Goal: Obtain resource: Download file/media

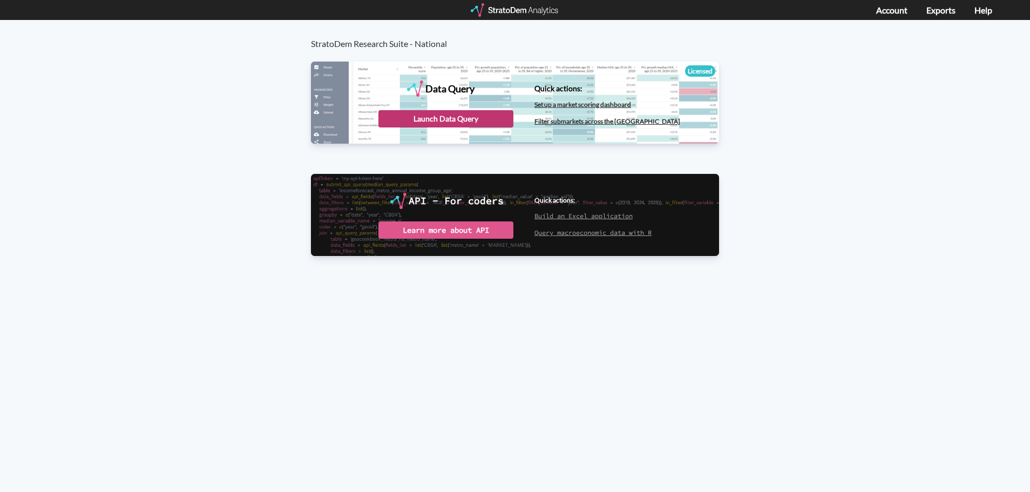
click at [461, 117] on div "Launch Data Query" at bounding box center [445, 118] width 135 height 17
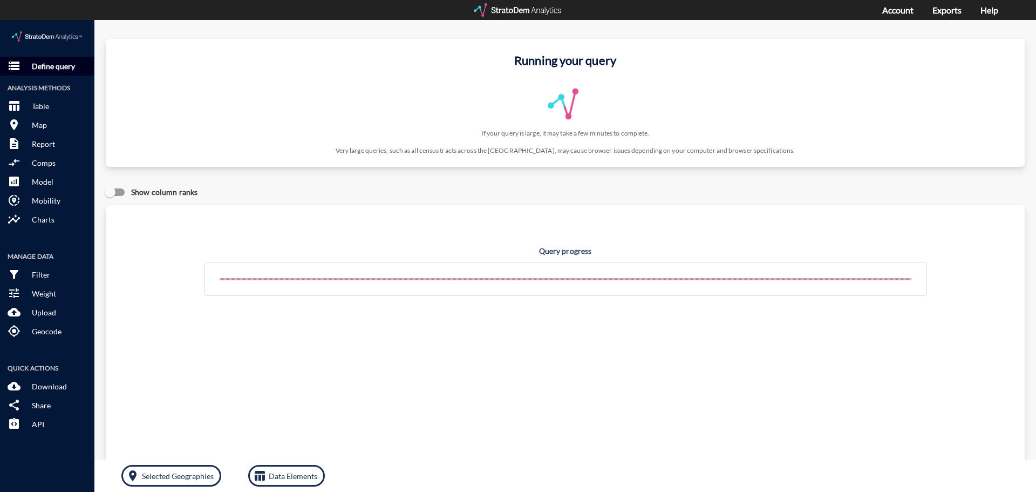
click button "storage Define query"
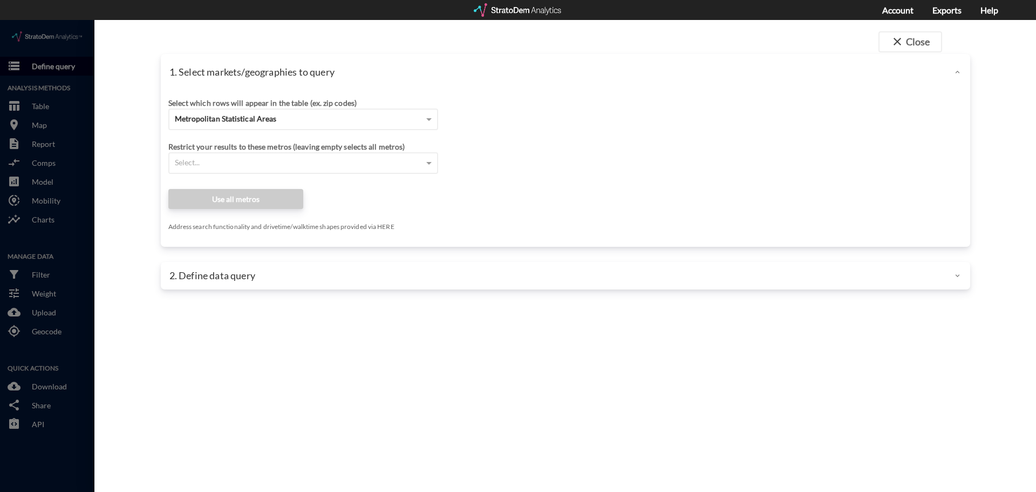
click div
click span "Metropolitan Statistical Areas"
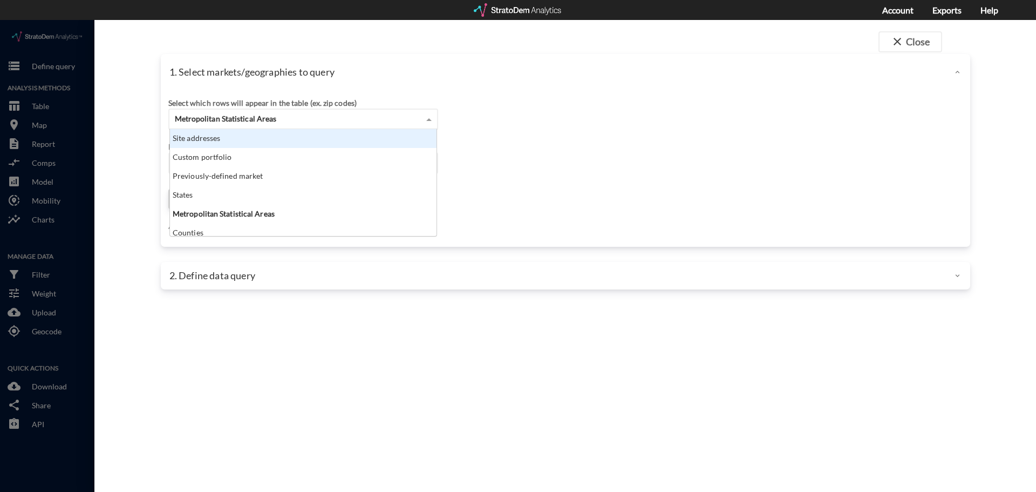
click div "Site addresses"
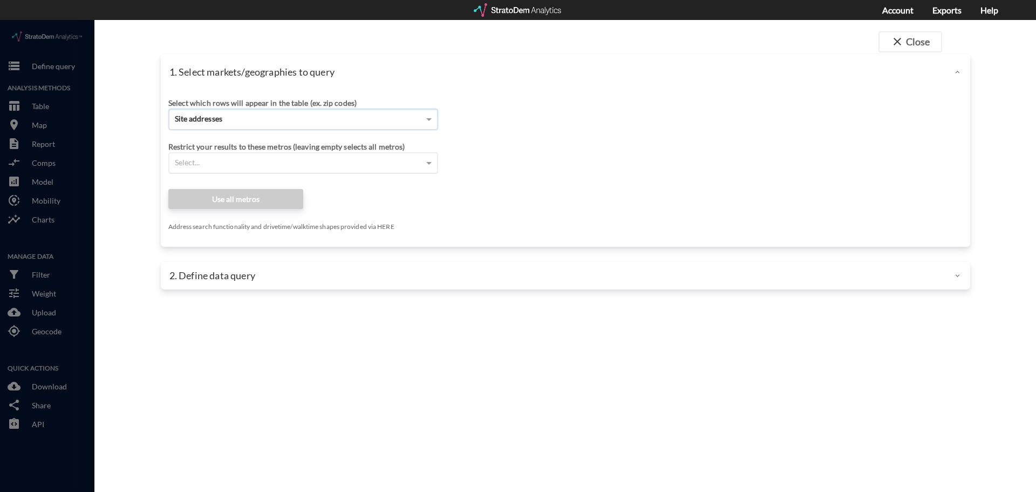
click div "Select..."
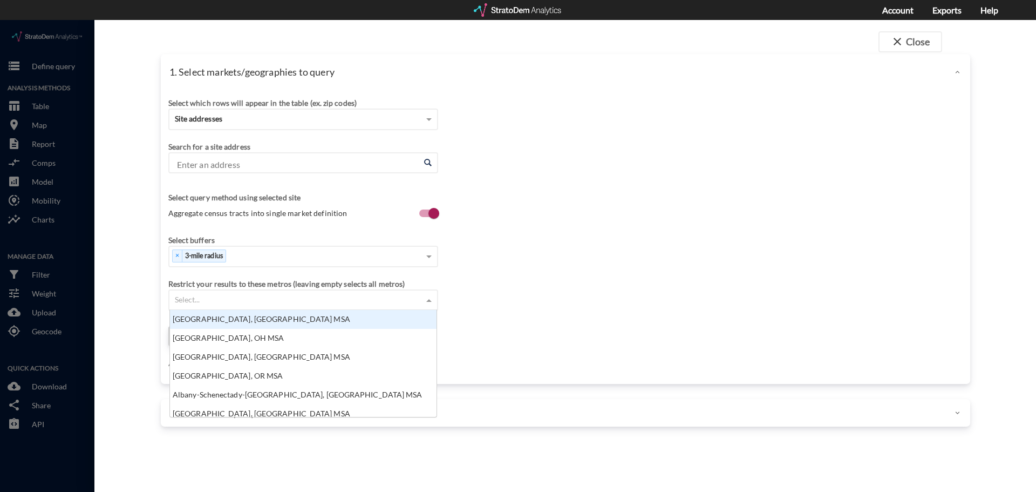
paste input "[STREET_ADDRESS]"
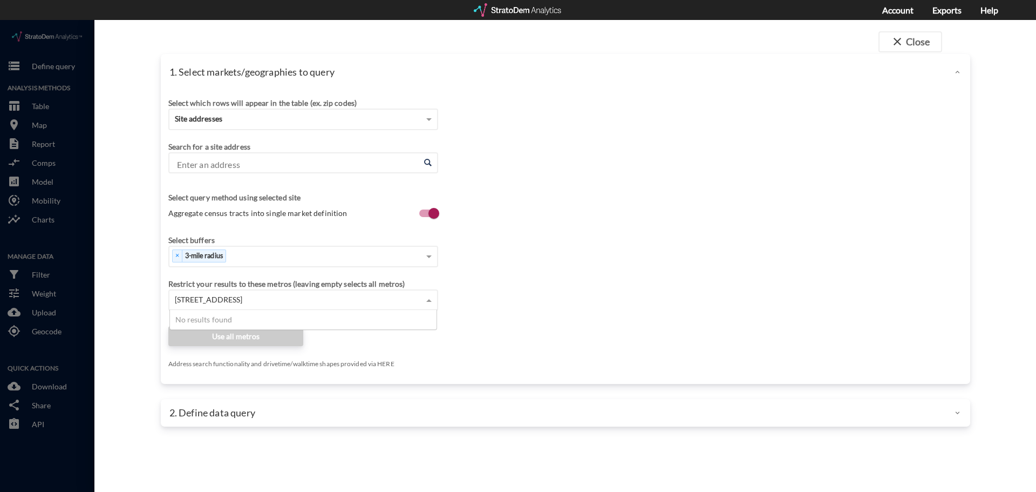
type input "[STREET_ADDRESS]"
click input "Enter an address"
paste input "[STREET_ADDRESS]"
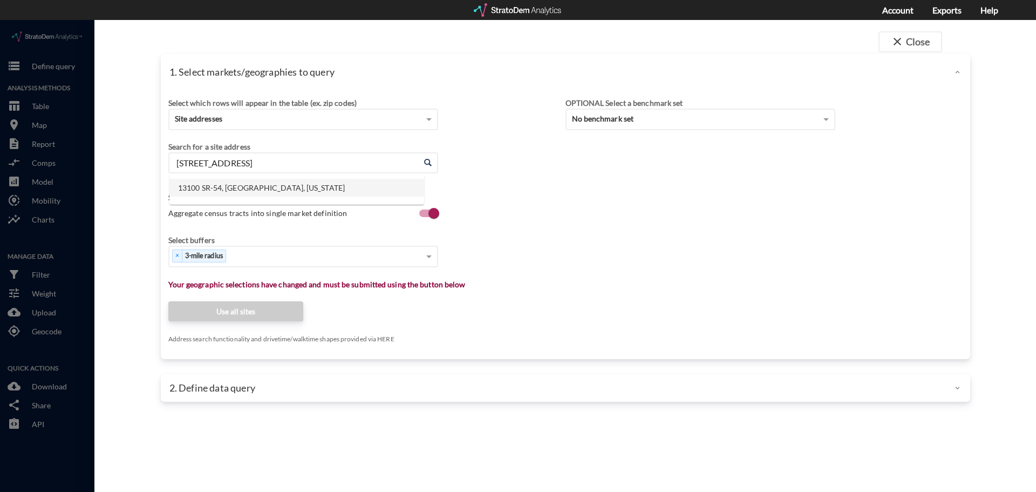
click li "13100 SR-54, [GEOGRAPHIC_DATA], [US_STATE]"
type input "13100 SR-54, [GEOGRAPHIC_DATA], [US_STATE]"
click div "Select which rows will appear in the table (ex. zip codes) Site addresses Selec…"
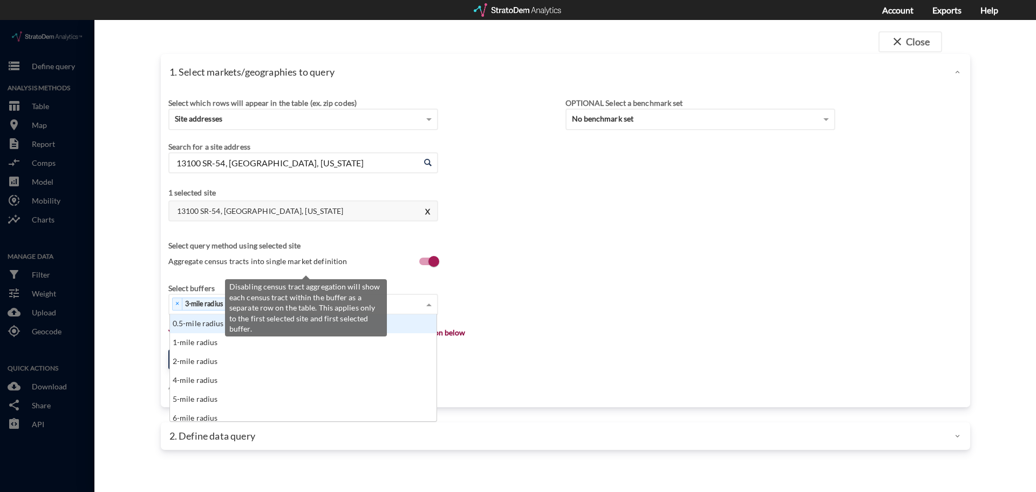
scroll to position [99, 260]
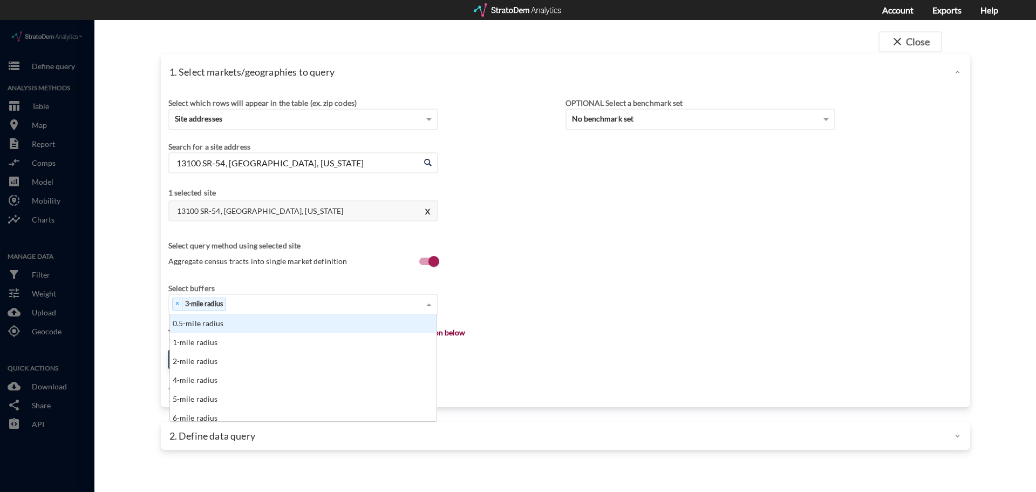
type input "1"
click div "1-mile radius"
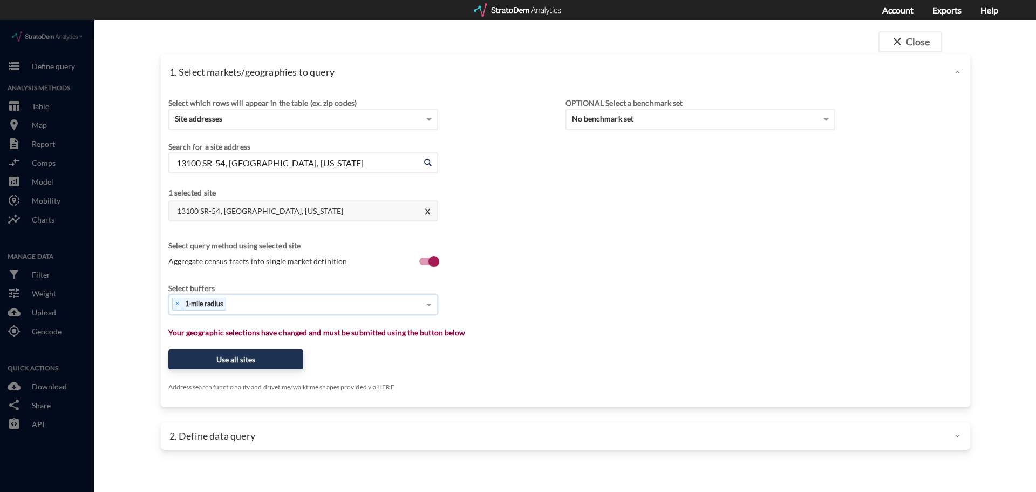
type input "3"
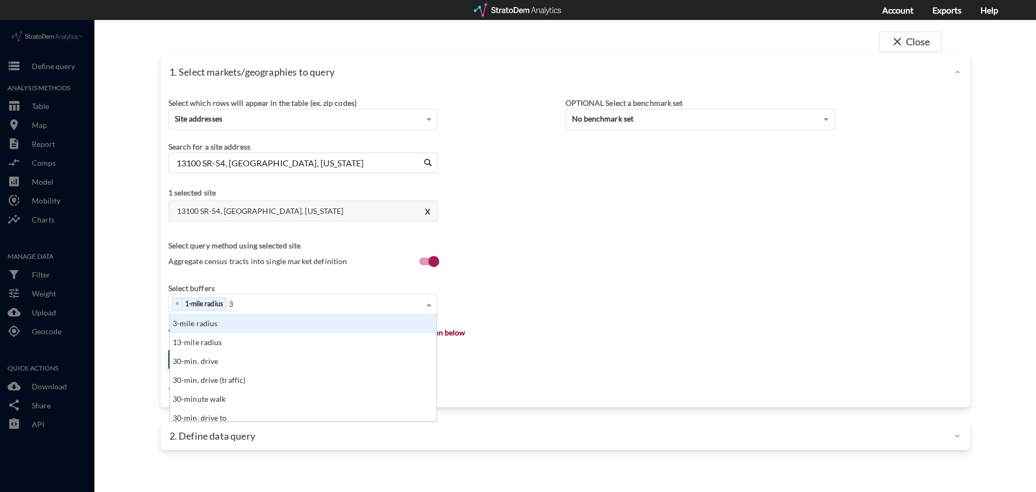
click div "3-mile radius"
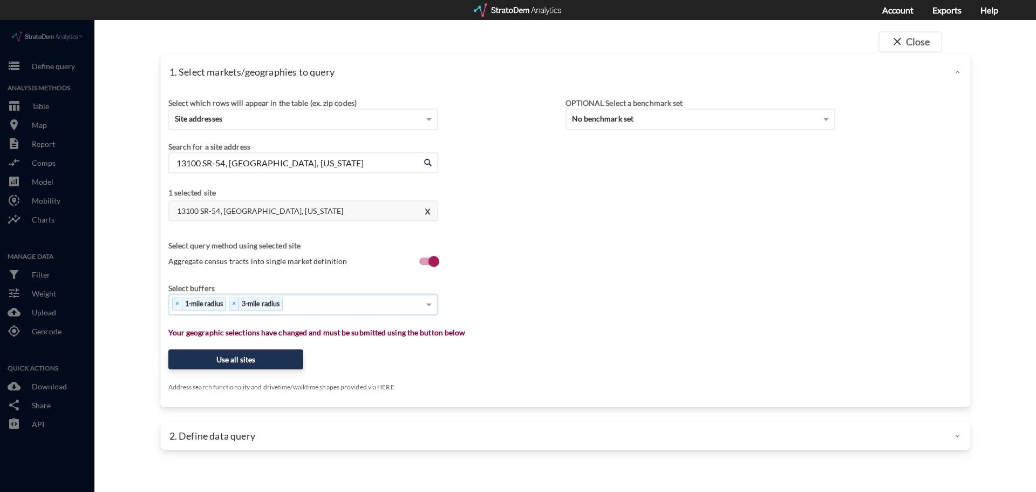
type input "4"
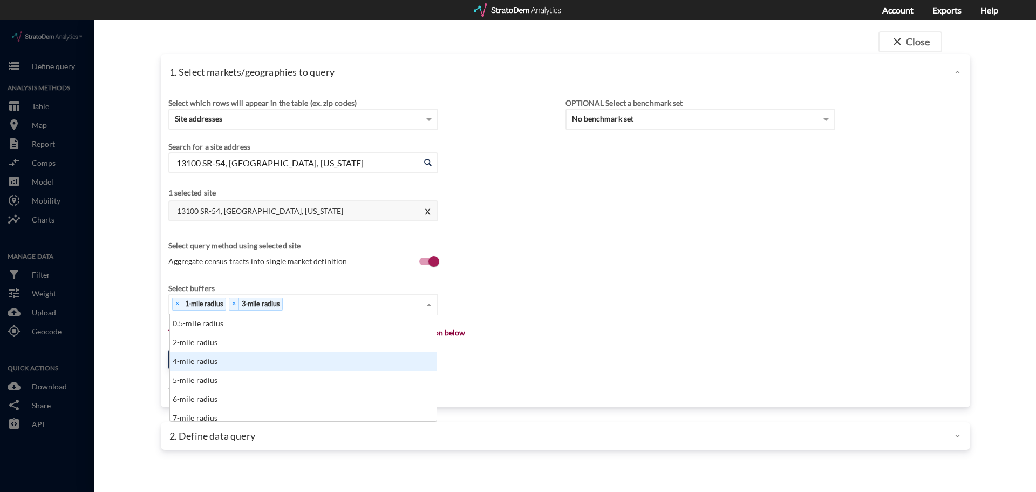
type input "5"
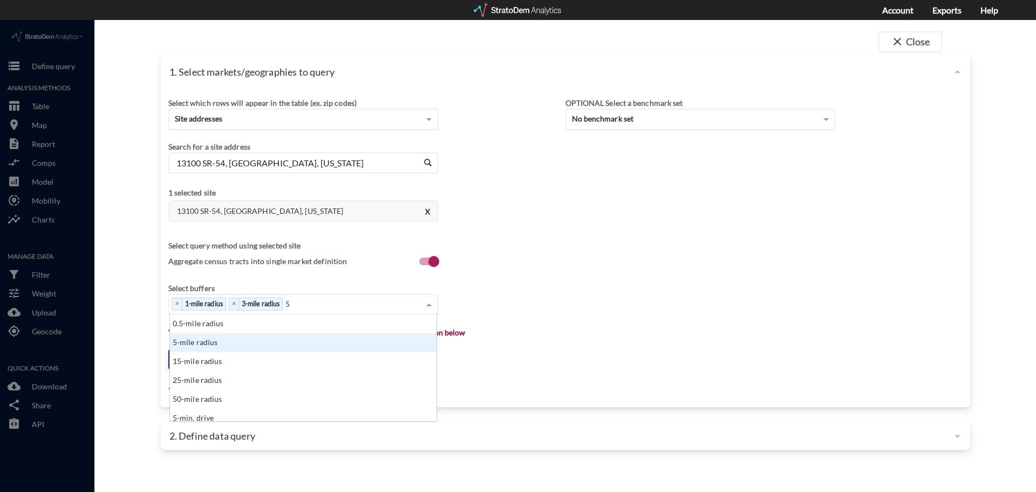
click div "5-mile radius"
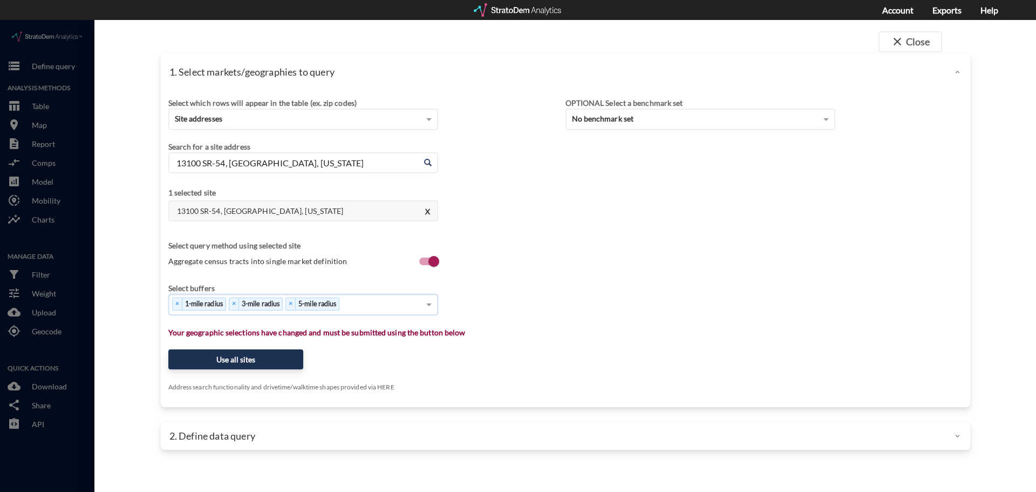
type input "2"
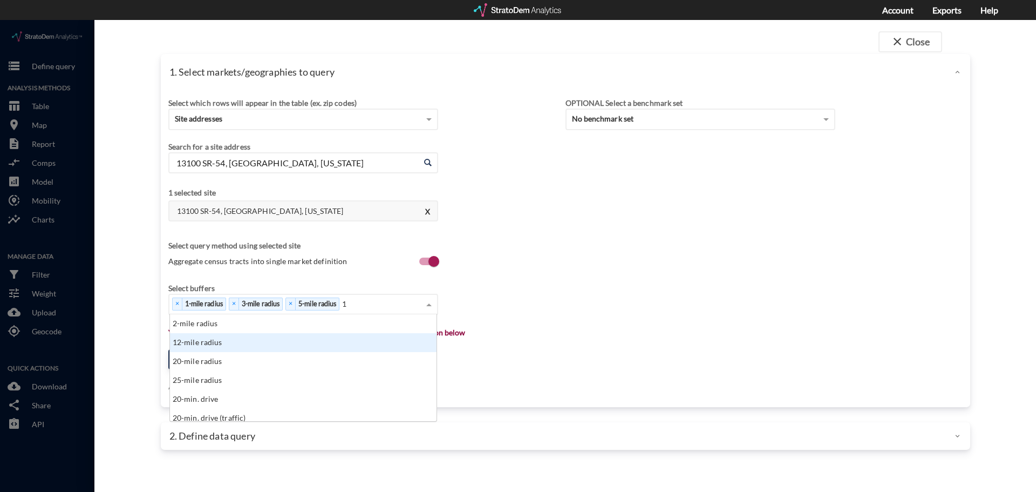
scroll to position [38, 0]
type input "10"
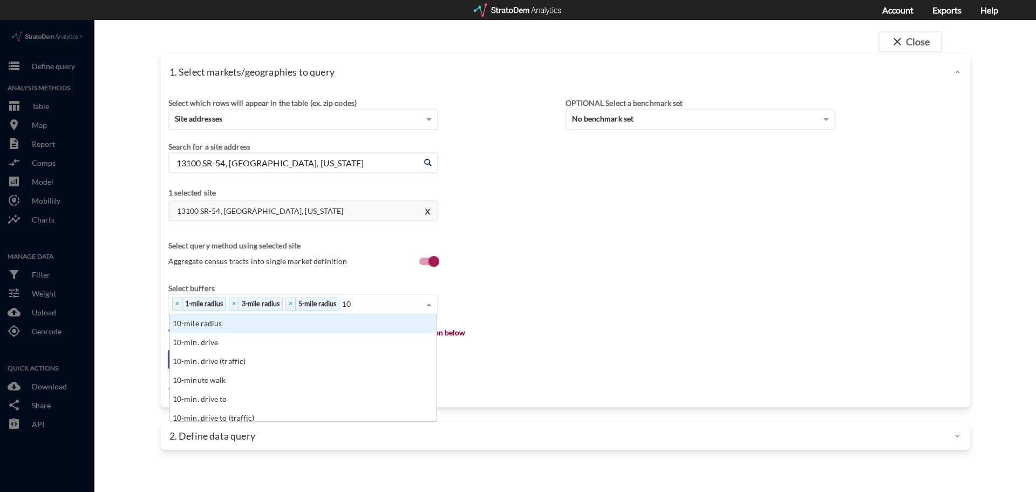
click div "10-mile radius"
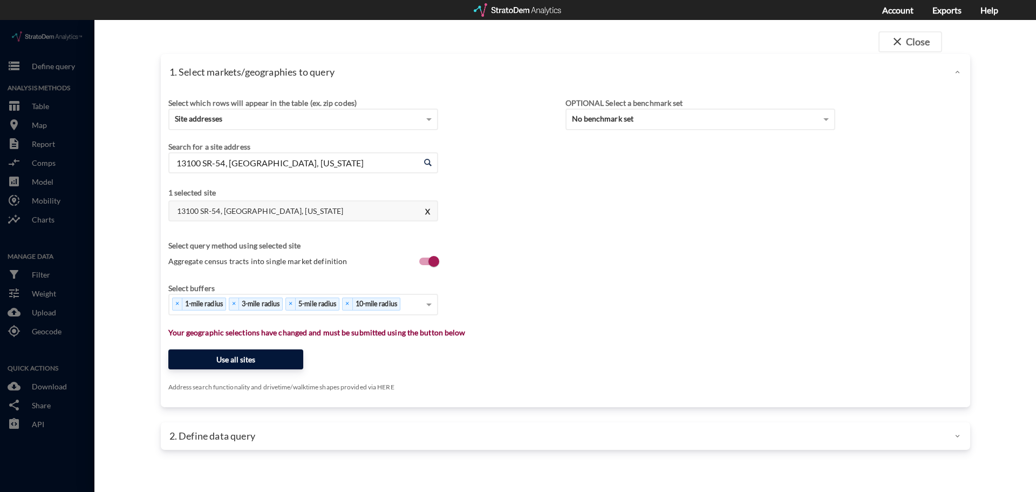
click button "Use all sites"
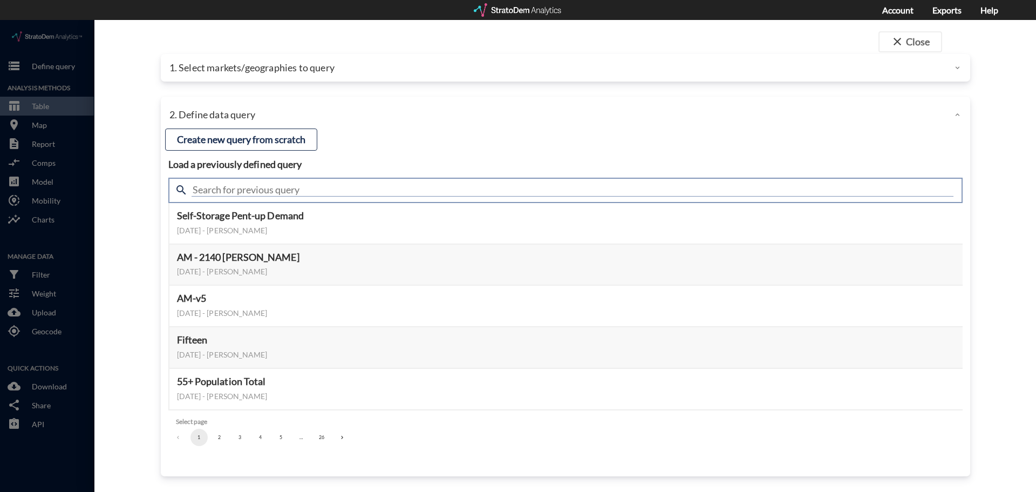
click input "text"
type input "demand"
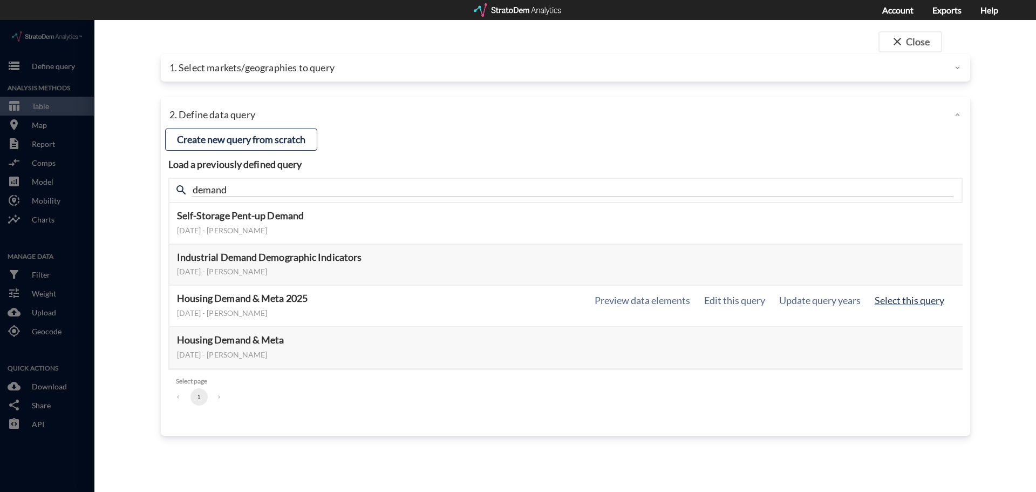
click button "Select this query"
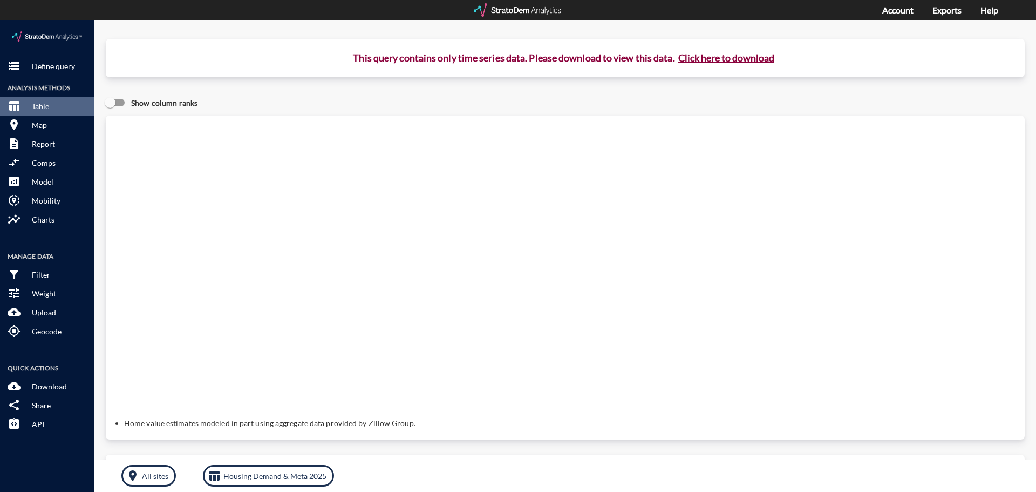
click button "Click here to download"
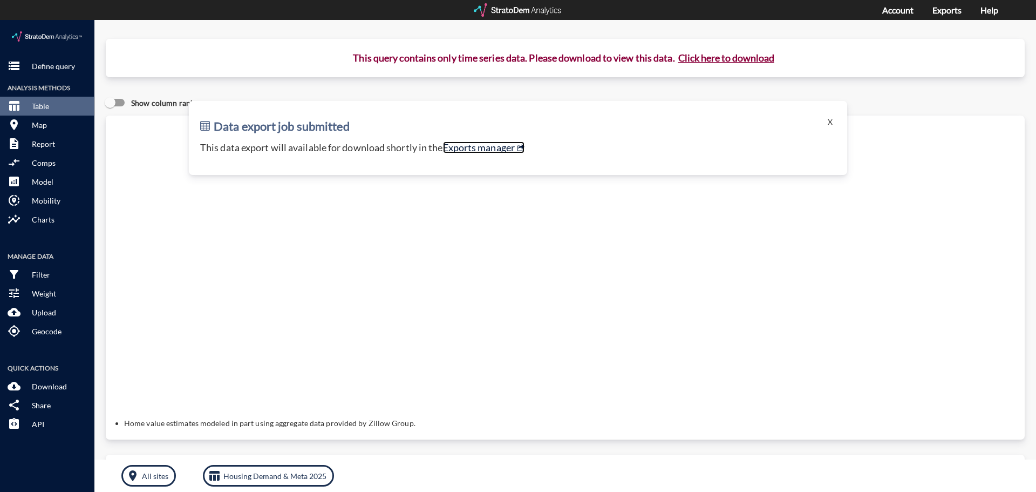
click link "Exports manager"
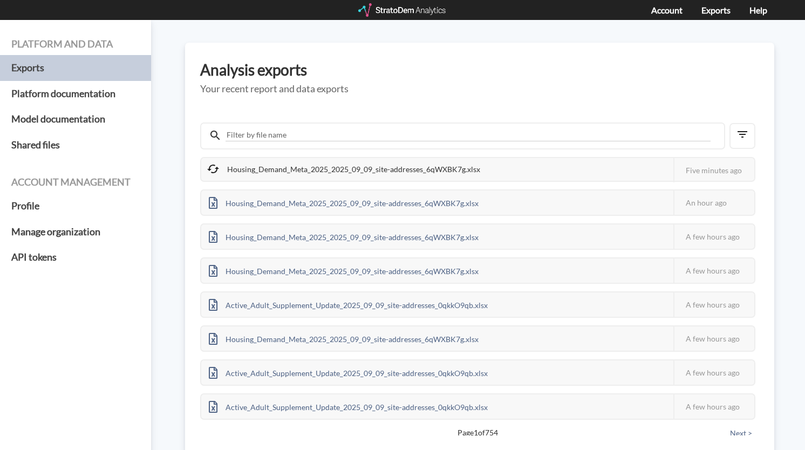
click at [222, 139] on icon at bounding box center [215, 135] width 13 height 13
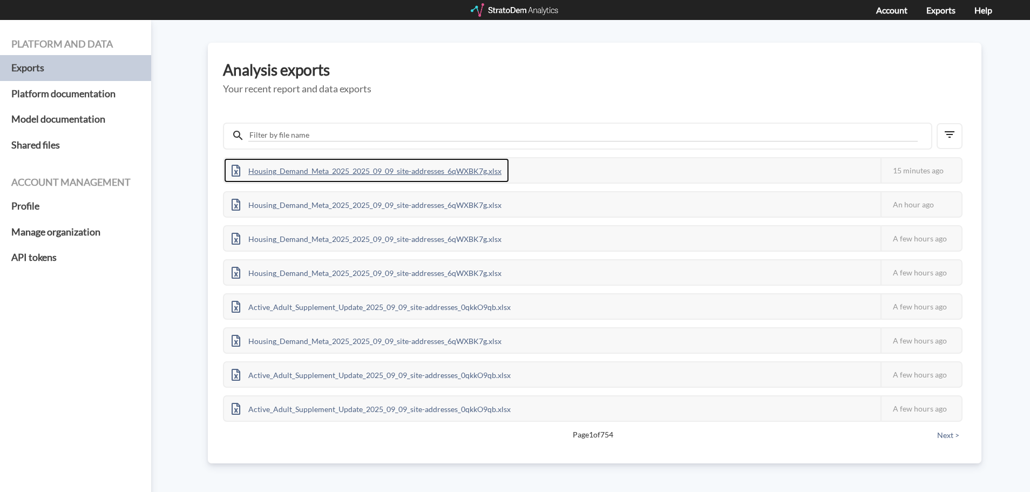
click at [426, 169] on div "Housing_Demand_Meta_2025_2025_09_09_site-addresses_6qWXBK7g.xlsx" at bounding box center [366, 170] width 285 height 24
